Goal: Communication & Community: Answer question/provide support

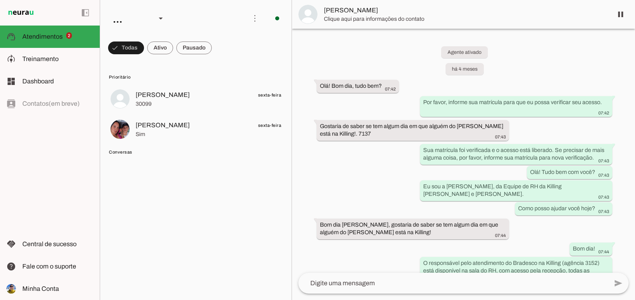
scroll to position [2300, 0]
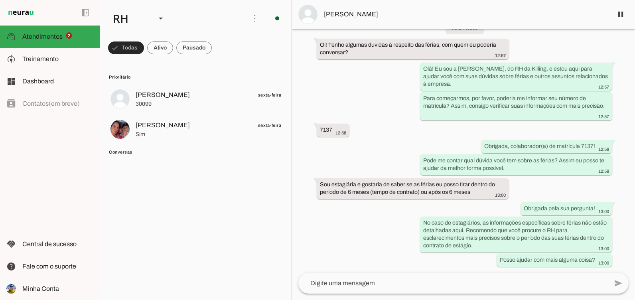
click at [129, 49] on span at bounding box center [126, 47] width 36 height 19
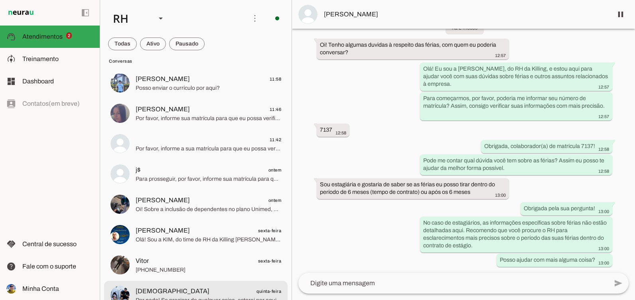
scroll to position [319, 0]
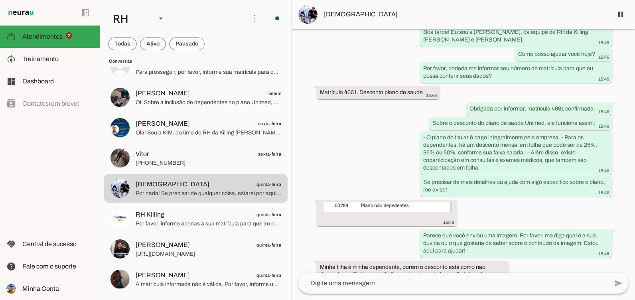
scroll to position [2955, 0]
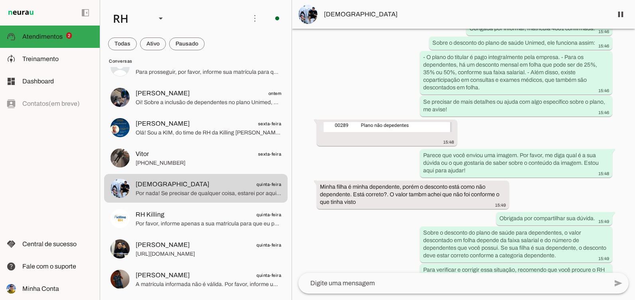
drag, startPoint x: 363, startPoint y: 189, endPoint x: 315, endPoint y: 175, distance: 50.1
click at [315, 175] on div "Agente ativado há 3 meses Ola 19:58 Por favor, forneça a sua matrícula para que…" at bounding box center [463, 151] width 343 height 244
drag, startPoint x: 315, startPoint y: 175, endPoint x: 328, endPoint y: 212, distance: 39.7
click at [328, 212] on div "Agente ativado há 3 meses Ola 19:58 Por favor, forneça a sua matrícula para que…" at bounding box center [463, 151] width 343 height 244
drag, startPoint x: 364, startPoint y: 185, endPoint x: 309, endPoint y: 165, distance: 57.8
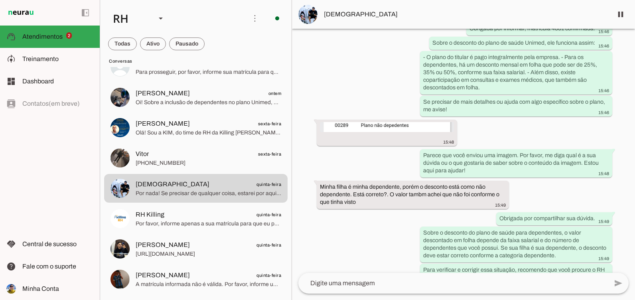
click at [309, 165] on div "Agente ativado há 3 meses Ola 19:58 Por favor, forneça a sua matrícula para que…" at bounding box center [463, 151] width 343 height 244
drag, startPoint x: 309, startPoint y: 165, endPoint x: 347, endPoint y: 240, distance: 83.3
click at [348, 241] on div "Agente ativado há 3 meses Ola 19:58 Por favor, forneça a sua matrícula para que…" at bounding box center [463, 151] width 343 height 244
click at [384, 119] on whatsapp-message-bubble "15:48" at bounding box center [387, 132] width 140 height 26
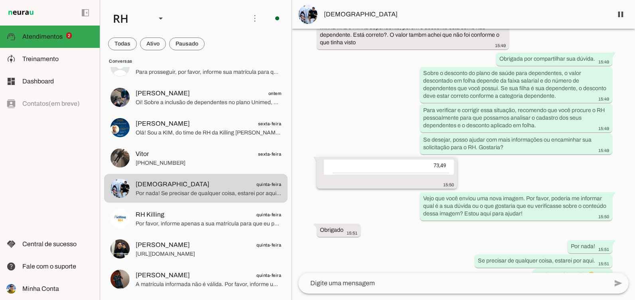
click at [380, 160] on img at bounding box center [387, 167] width 134 height 15
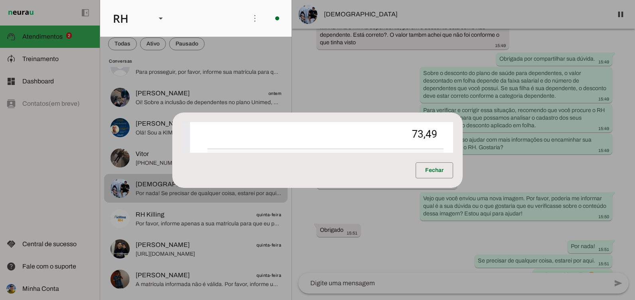
click at [365, 112] on dialog "Fechar" at bounding box center [317, 149] width 290 height 75
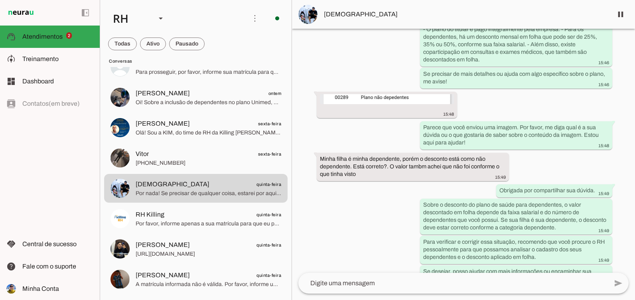
scroll to position [2955, 0]
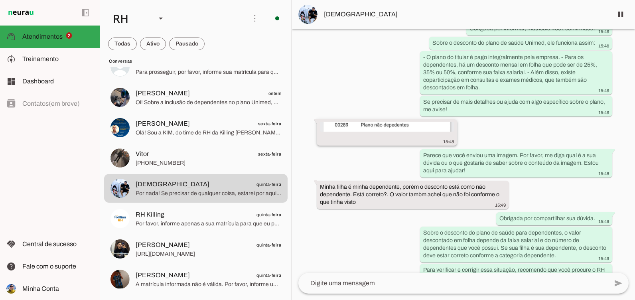
click at [380, 122] on img at bounding box center [387, 127] width 134 height 10
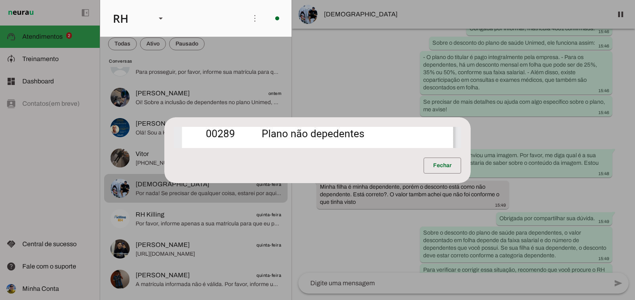
click at [373, 183] on dialog "Fechar" at bounding box center [317, 150] width 306 height 66
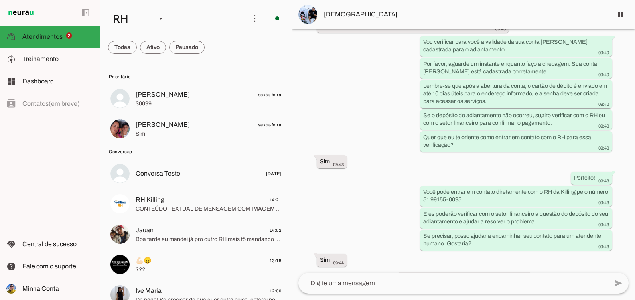
scroll to position [0, 0]
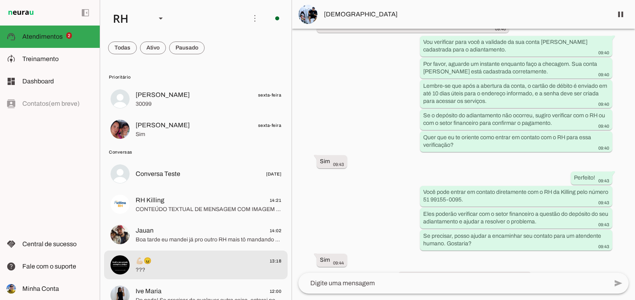
click at [167, 261] on span "💪🏻😠 13:18" at bounding box center [209, 261] width 146 height 10
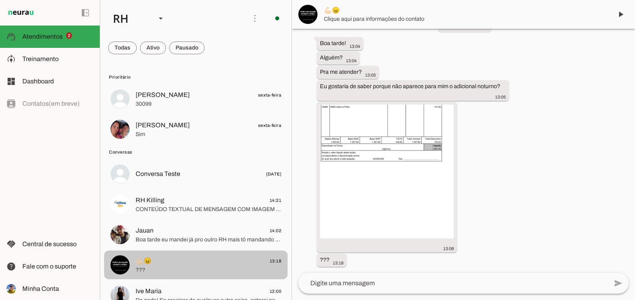
scroll to position [1329, 0]
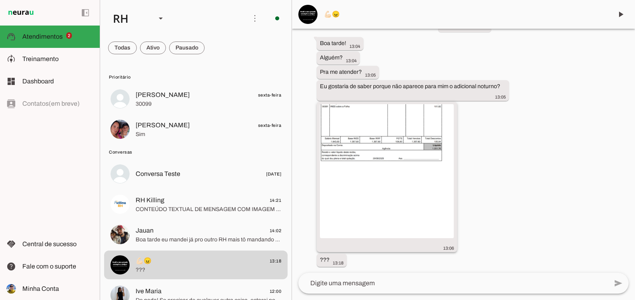
click at [384, 159] on img at bounding box center [387, 171] width 134 height 134
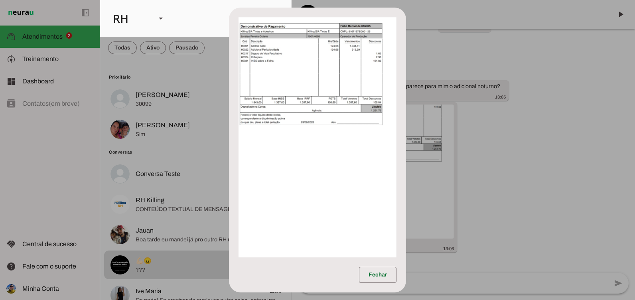
click at [339, 130] on img at bounding box center [317, 137] width 158 height 240
click at [406, 162] on dialog "Fechar" at bounding box center [317, 150] width 177 height 285
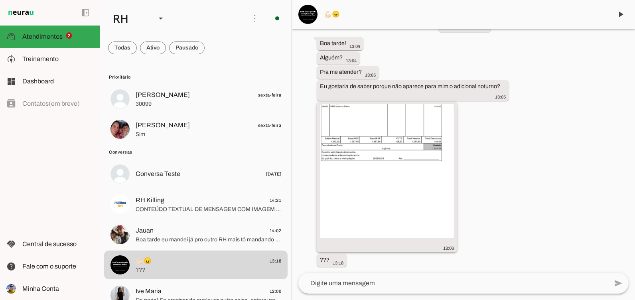
click at [374, 217] on img at bounding box center [387, 171] width 134 height 134
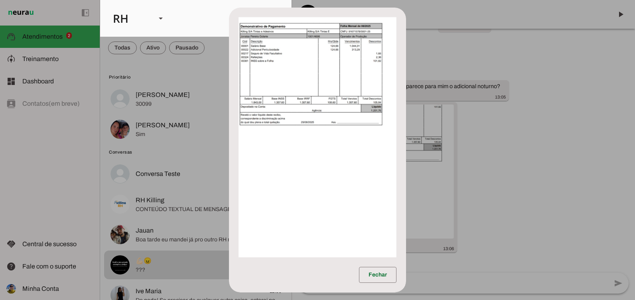
click at [340, 156] on img at bounding box center [317, 137] width 158 height 240
click at [406, 197] on dialog "Fechar" at bounding box center [317, 150] width 177 height 285
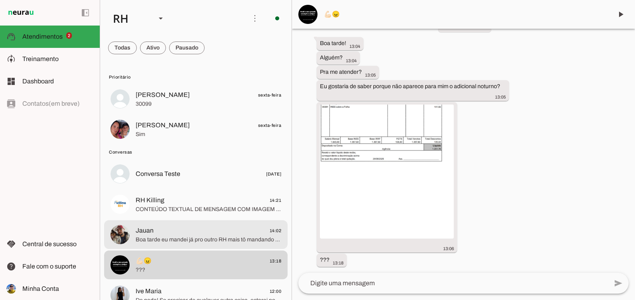
click at [229, 230] on span "Jauan 14:02" at bounding box center [209, 231] width 146 height 10
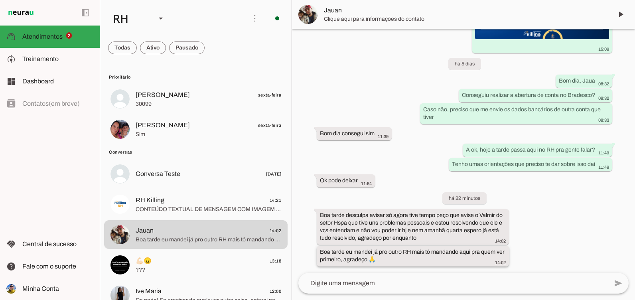
scroll to position [396, 0]
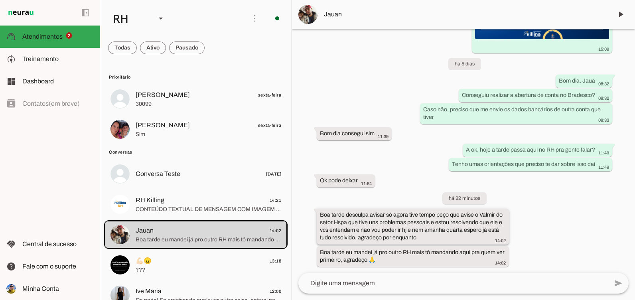
click at [437, 243] on div "Boa tarde desculpa avisar só agora tive tempo peço que avise o Valmir do setor …" at bounding box center [413, 227] width 186 height 33
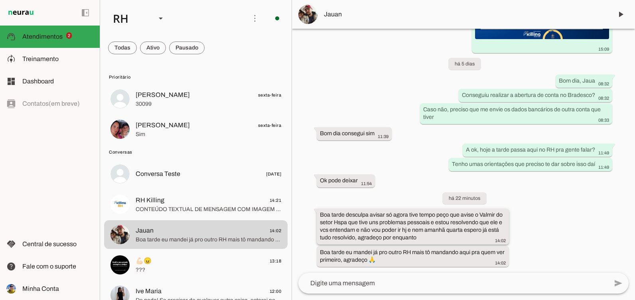
drag, startPoint x: 343, startPoint y: 283, endPoint x: 359, endPoint y: 243, distance: 43.0
click at [343, 283] on textarea at bounding box center [452, 283] width 309 height 10
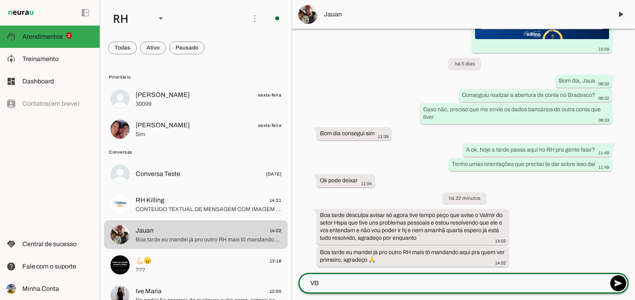
type textarea "V"
type textarea "Boa tarde, ok, repassamos a informação para ele"
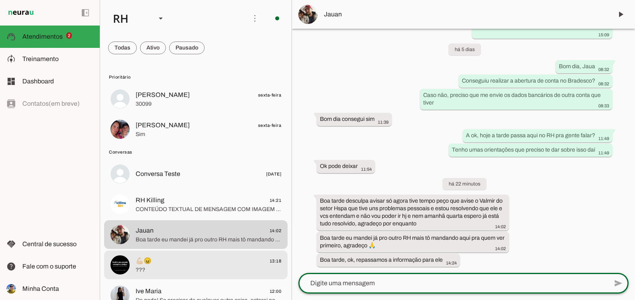
click at [173, 265] on span "💪🏻😠 13:18" at bounding box center [209, 261] width 146 height 10
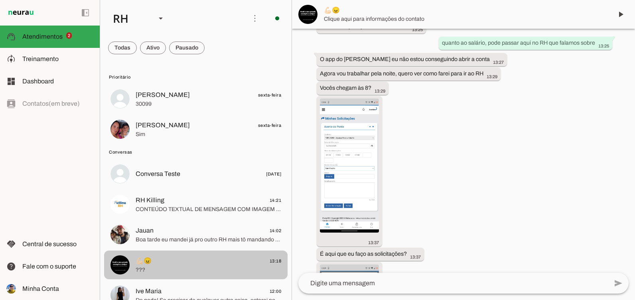
scroll to position [1402, 0]
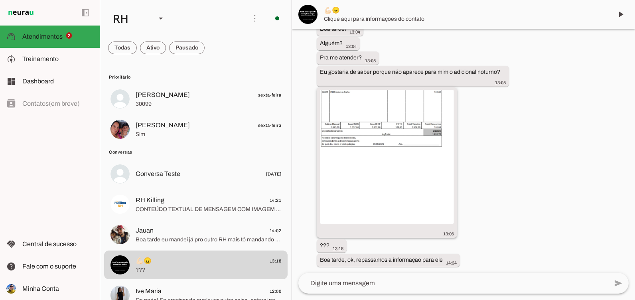
click at [387, 193] on img at bounding box center [387, 157] width 134 height 134
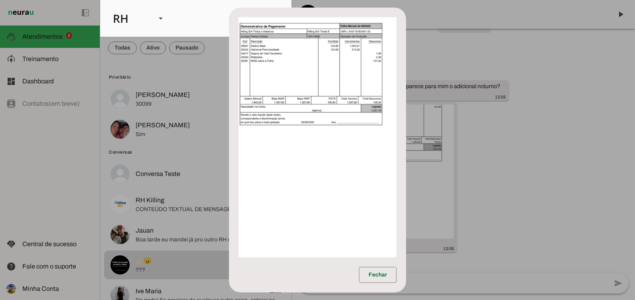
scroll to position [1329, 0]
click at [406, 193] on dialog "Fechar" at bounding box center [317, 150] width 177 height 285
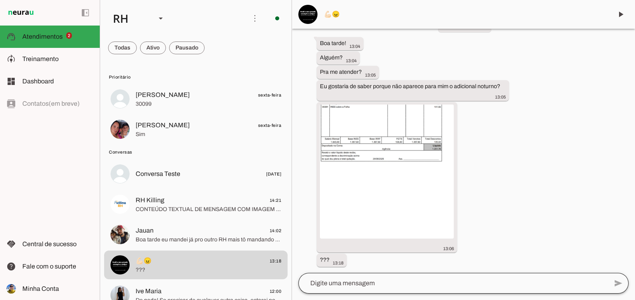
click at [362, 277] on div at bounding box center [452, 283] width 309 height 21
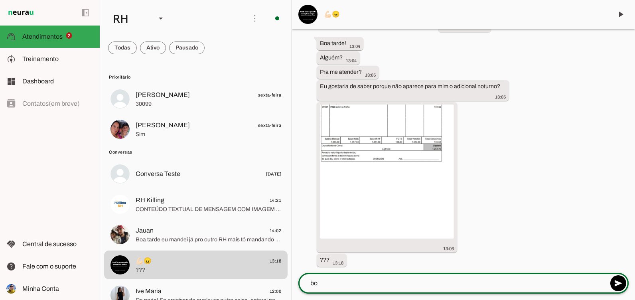
type textarea "b"
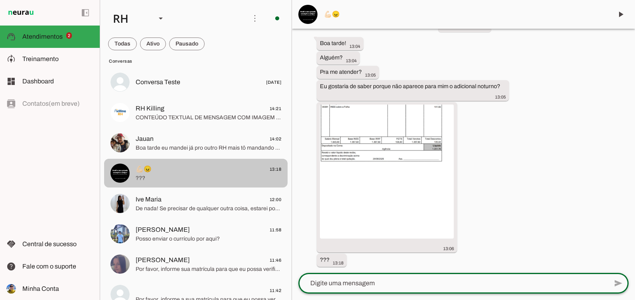
scroll to position [120, 0]
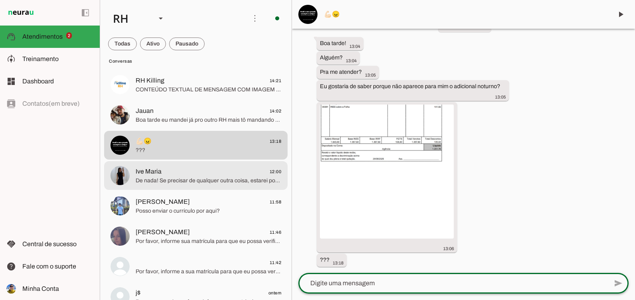
click at [179, 181] on span "De nada! Se precisar de qualquer outra coisa, estarei por aqui. Tenha um ótimo …" at bounding box center [209, 181] width 146 height 8
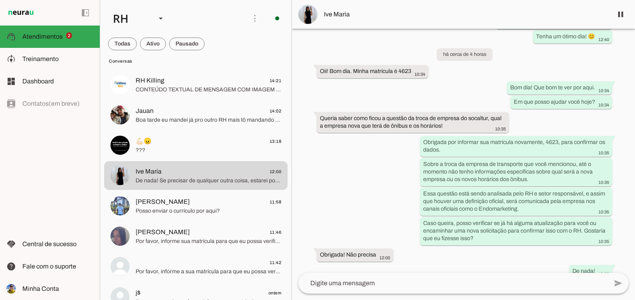
scroll to position [2476, 0]
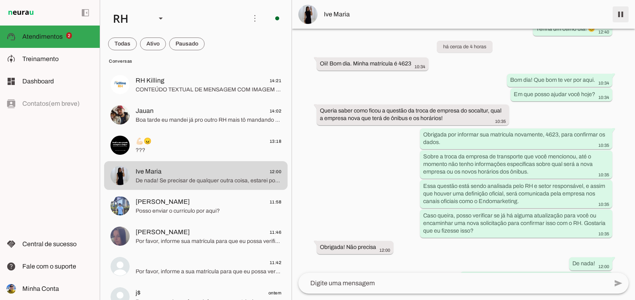
click at [625, 18] on span at bounding box center [620, 14] width 19 height 19
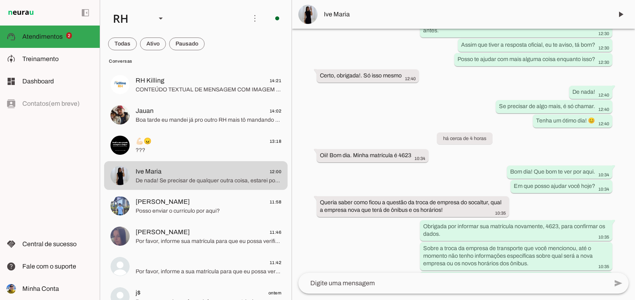
scroll to position [2392, 0]
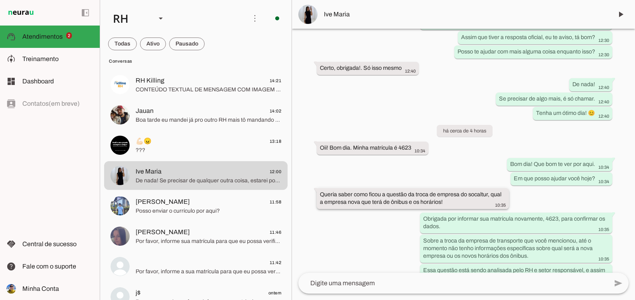
drag, startPoint x: 457, startPoint y: 203, endPoint x: 317, endPoint y: 196, distance: 140.1
click at [317, 196] on whatsapp-message-bubble "Queria saber como ficou a questão da troca de empresa do socaltur, qual a empre…" at bounding box center [413, 198] width 192 height 21
drag, startPoint x: 317, startPoint y: 196, endPoint x: 325, endPoint y: 231, distance: 36.0
click at [325, 231] on div "há 5 meses Olá! As suas passagens da socaltur já estão disponíveis para retirad…" at bounding box center [463, 151] width 343 height 244
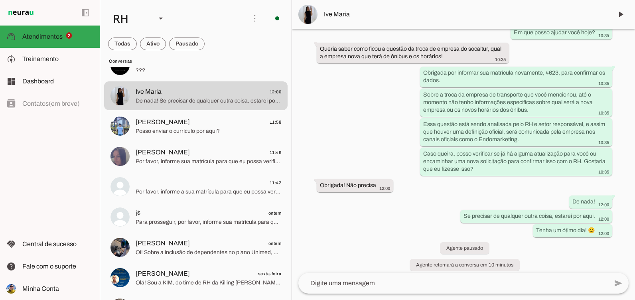
scroll to position [2544, 0]
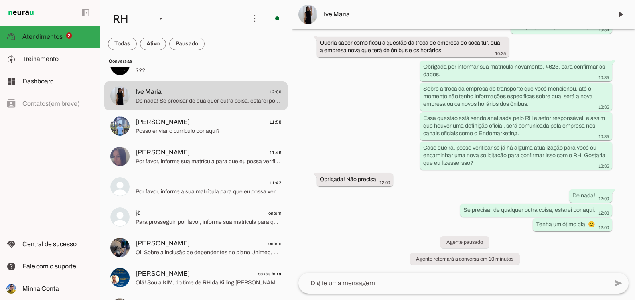
click at [327, 283] on textarea at bounding box center [452, 283] width 309 height 10
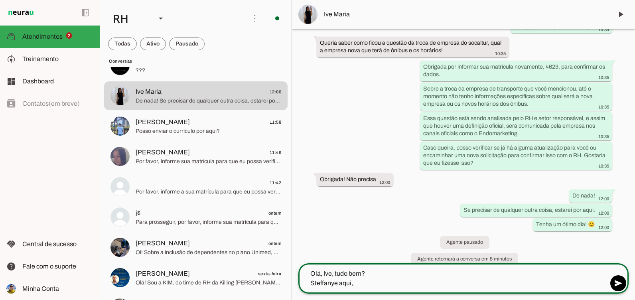
type textarea "Olá, Ive, tudo bem? Steffanye aqui,"
type md-outlined-text-field "Olá, Ive, tudo bem? Steffanye aqui,"
type textarea "Olá, Ive, tudo bem? Steffanye aqui, não entendi a sua pergunta sobre o vale tra…"
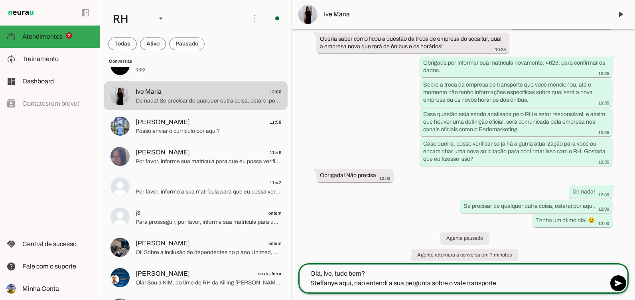
scroll to position [2553, 0]
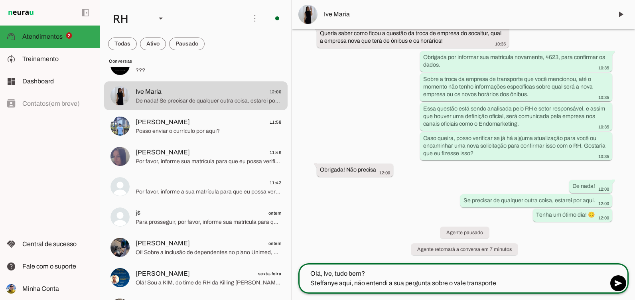
drag, startPoint x: 499, startPoint y: 280, endPoint x: 288, endPoint y: 277, distance: 211.4
click at [288, 277] on div "RH Agente 2 Criar Agente Você atingiu o limite de IAs Neurau permitidas. Atuali…" at bounding box center [367, 150] width 535 height 300
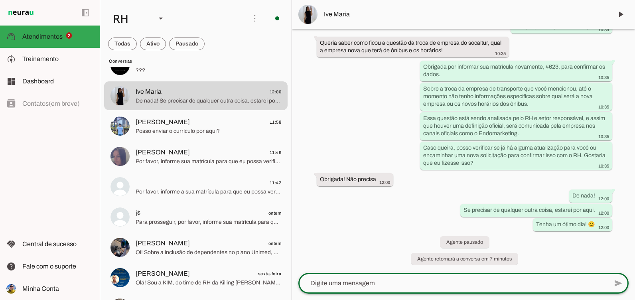
scroll to position [2544, 0]
type textarea "O"
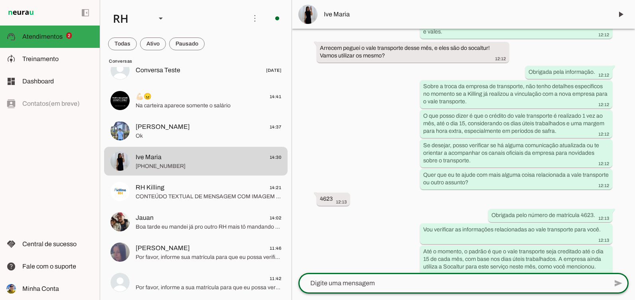
scroll to position [0, 0]
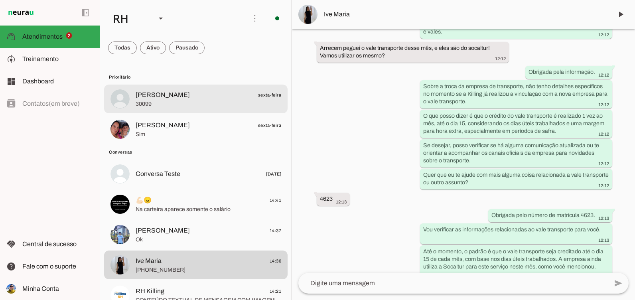
click at [179, 101] on span "30099" at bounding box center [209, 104] width 146 height 8
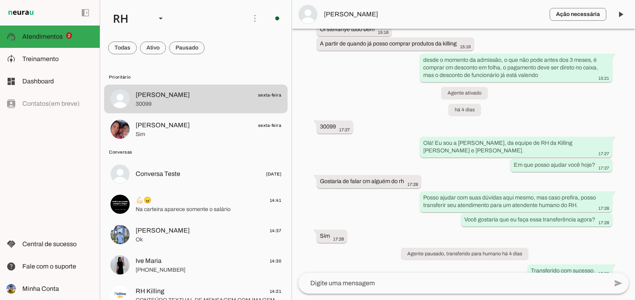
scroll to position [5676, 0]
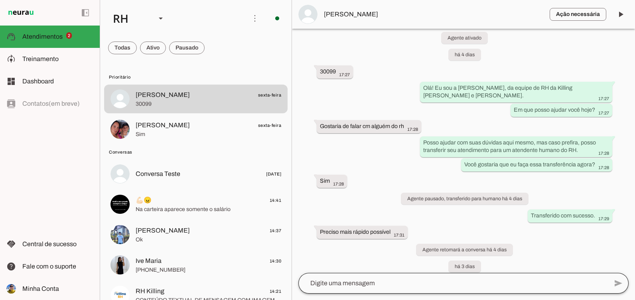
click at [336, 275] on div at bounding box center [452, 283] width 309 height 21
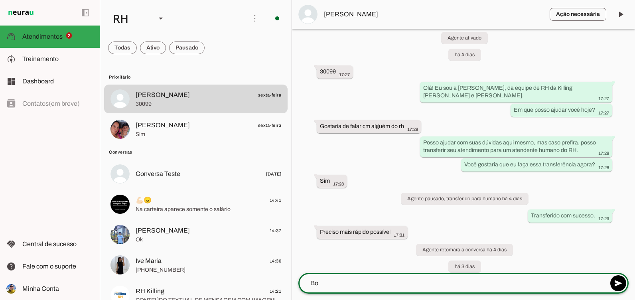
type textarea "B"
click at [510, 283] on textarea at bounding box center [452, 283] width 309 height 10
click at [414, 274] on div at bounding box center [452, 283] width 309 height 21
click at [186, 201] on span "💪🏻😠 14:41" at bounding box center [209, 200] width 146 height 10
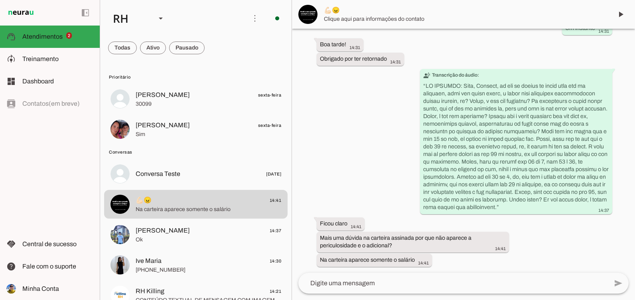
scroll to position [1664, 0]
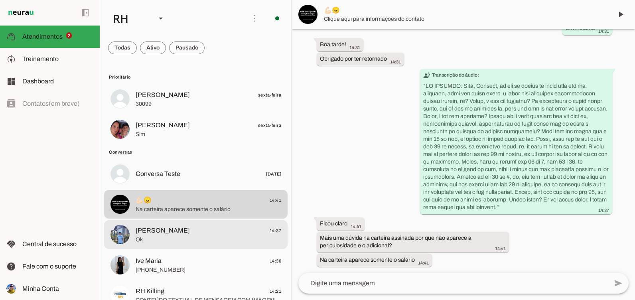
click at [183, 231] on span "[PERSON_NAME] 14:37" at bounding box center [209, 231] width 146 height 10
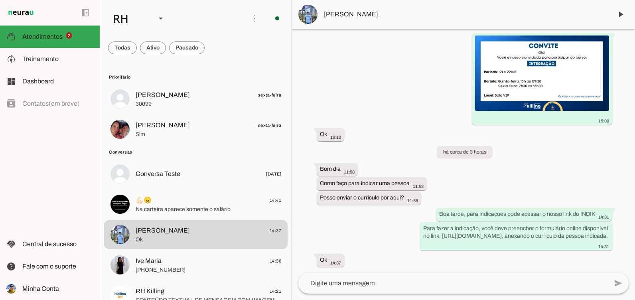
scroll to position [1102, 0]
